Goal: Task Accomplishment & Management: Complete application form

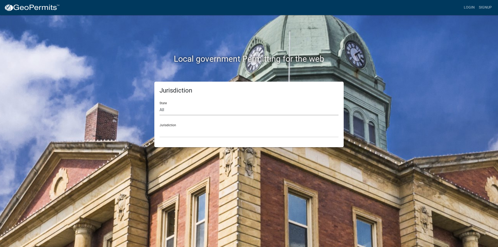
click at [178, 110] on select "All [US_STATE] [US_STATE] [US_STATE] [US_STATE] [US_STATE] [US_STATE] [US_STATE…" at bounding box center [249, 110] width 179 height 11
select select "[US_STATE]"
click at [160, 105] on select "All [US_STATE] [US_STATE] [US_STATE] [US_STATE] [US_STATE] [US_STATE] [US_STATE…" at bounding box center [249, 110] width 179 height 11
click at [174, 127] on select "City of [GEOGRAPHIC_DATA], [US_STATE] City of [GEOGRAPHIC_DATA], [US_STATE] Cit…" at bounding box center [249, 132] width 179 height 11
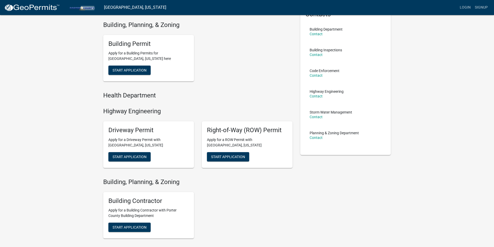
scroll to position [68, 0]
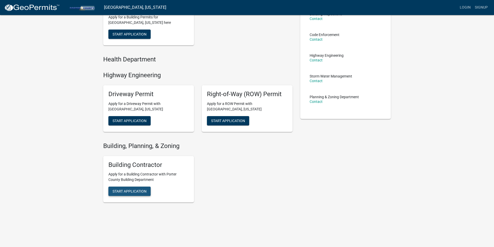
click at [127, 191] on span "Start Application" at bounding box center [130, 191] width 34 height 4
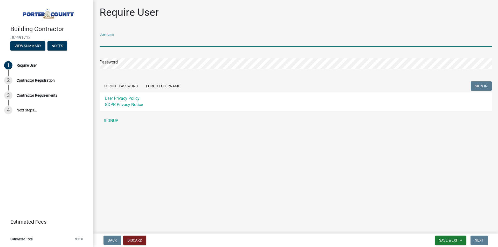
click at [114, 42] on input "Username" at bounding box center [296, 41] width 392 height 11
